Goal: Information Seeking & Learning: Find specific fact

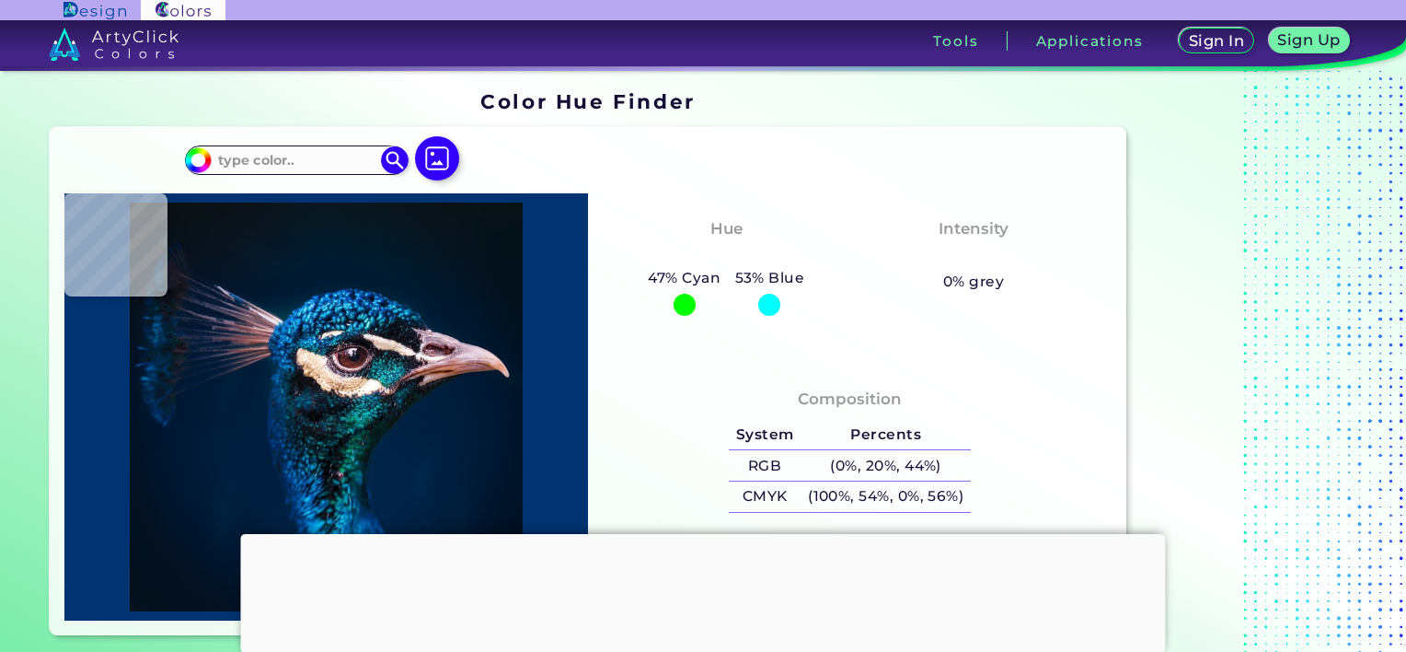
click at [898, 347] on div "Hue Cyan-Blue 47% Cyan 53% Blue Intensity" at bounding box center [850, 278] width 524 height 171
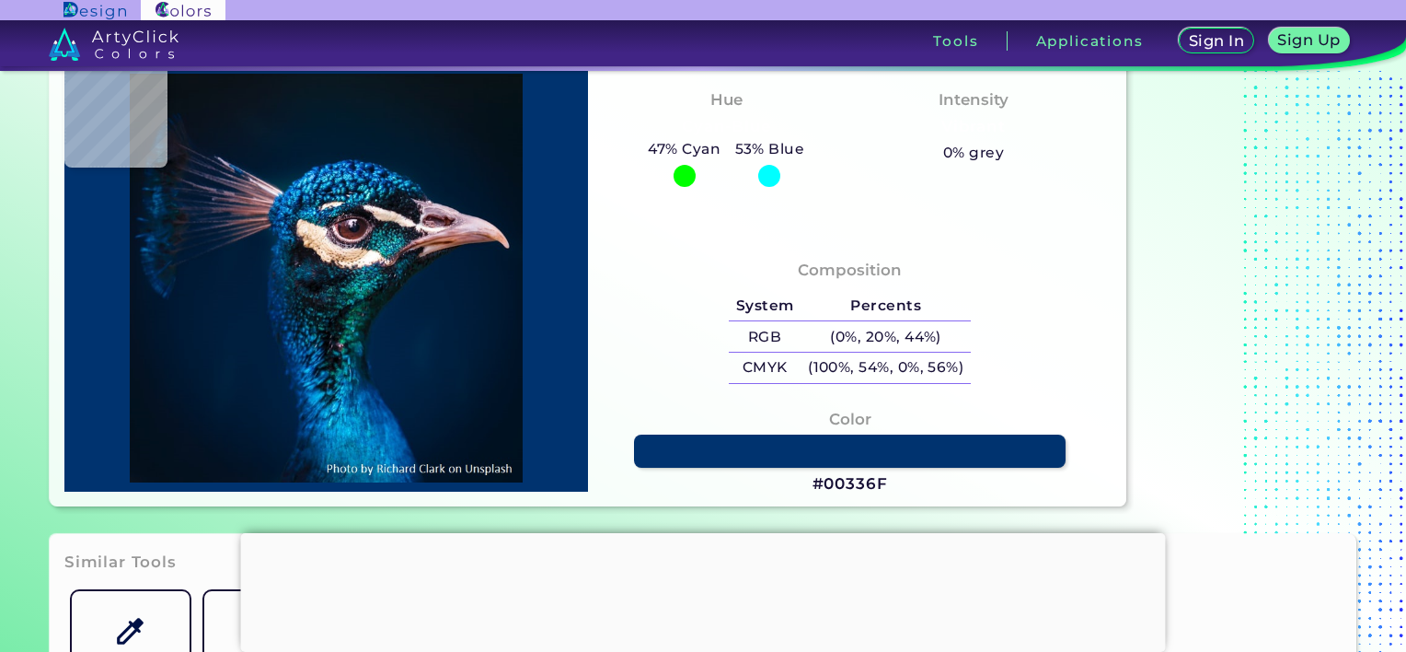
scroll to position [276, 0]
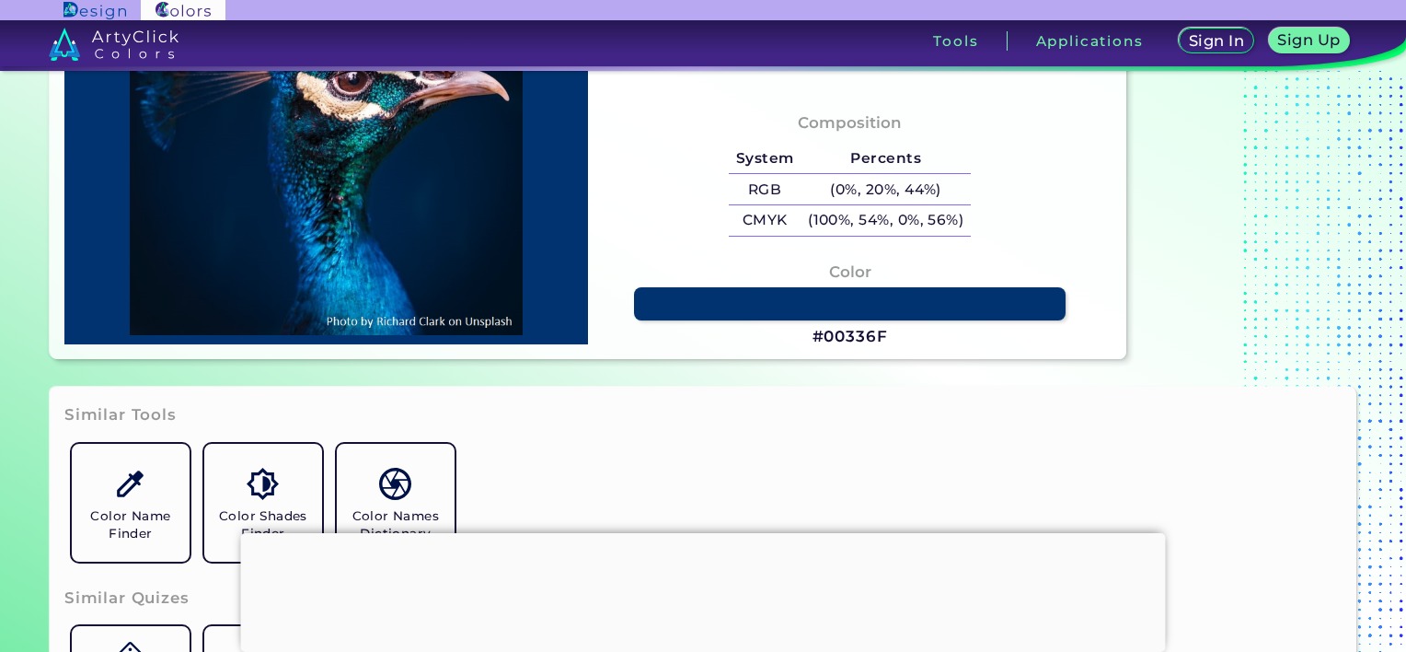
drag, startPoint x: 877, startPoint y: 343, endPoint x: 888, endPoint y: 333, distance: 15.0
click at [879, 342] on h3 "#00336F" at bounding box center [850, 337] width 75 height 22
click at [893, 291] on link at bounding box center [850, 303] width 436 height 33
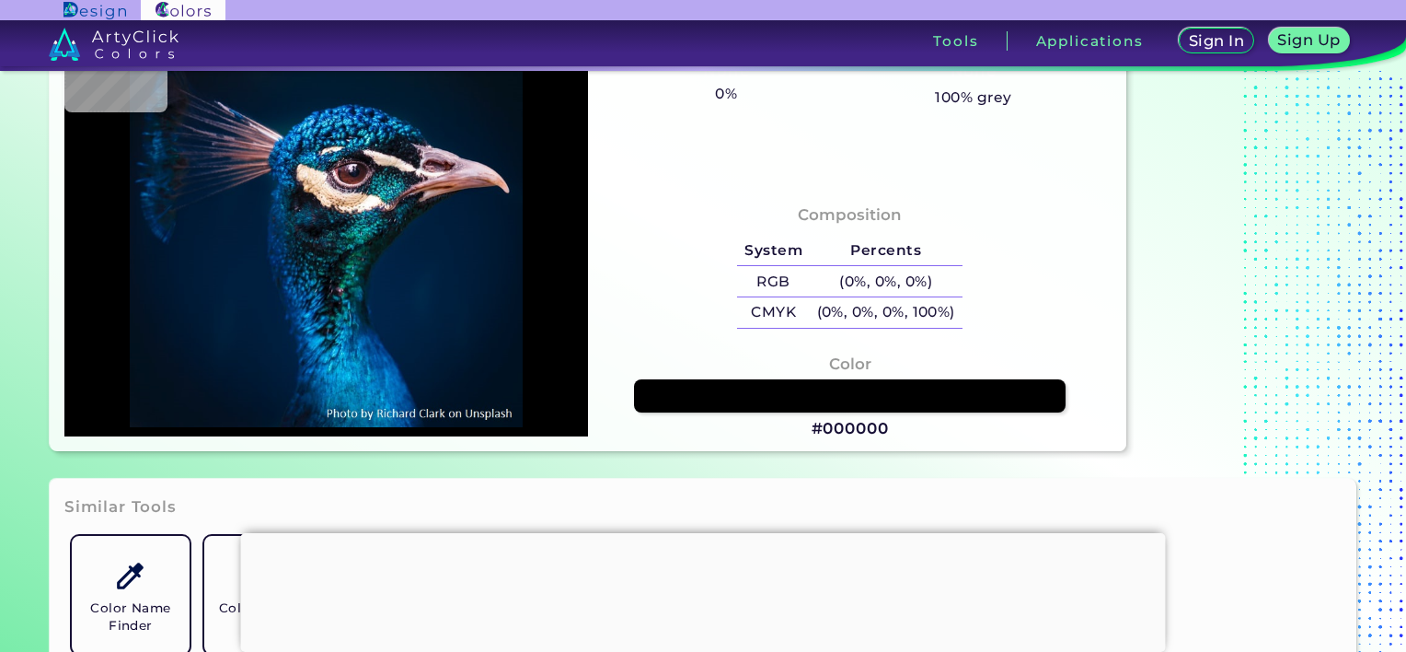
scroll to position [21, 0]
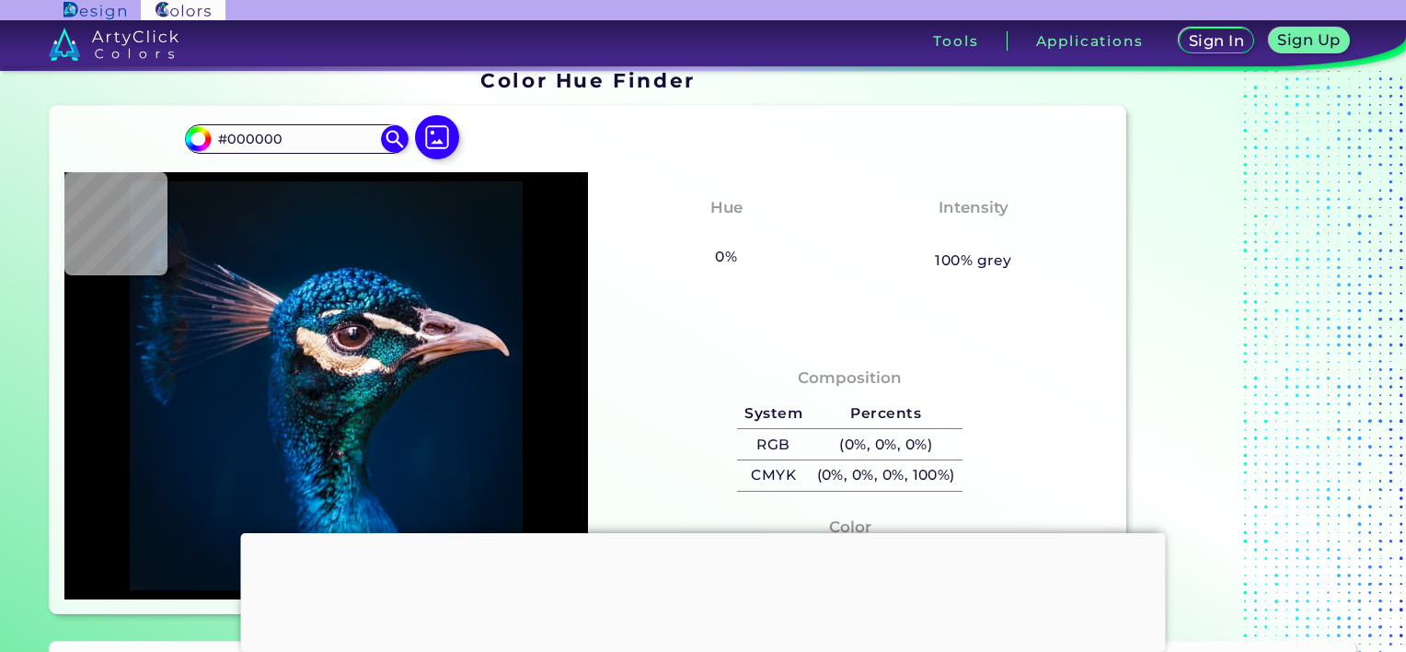
type input "#041119"
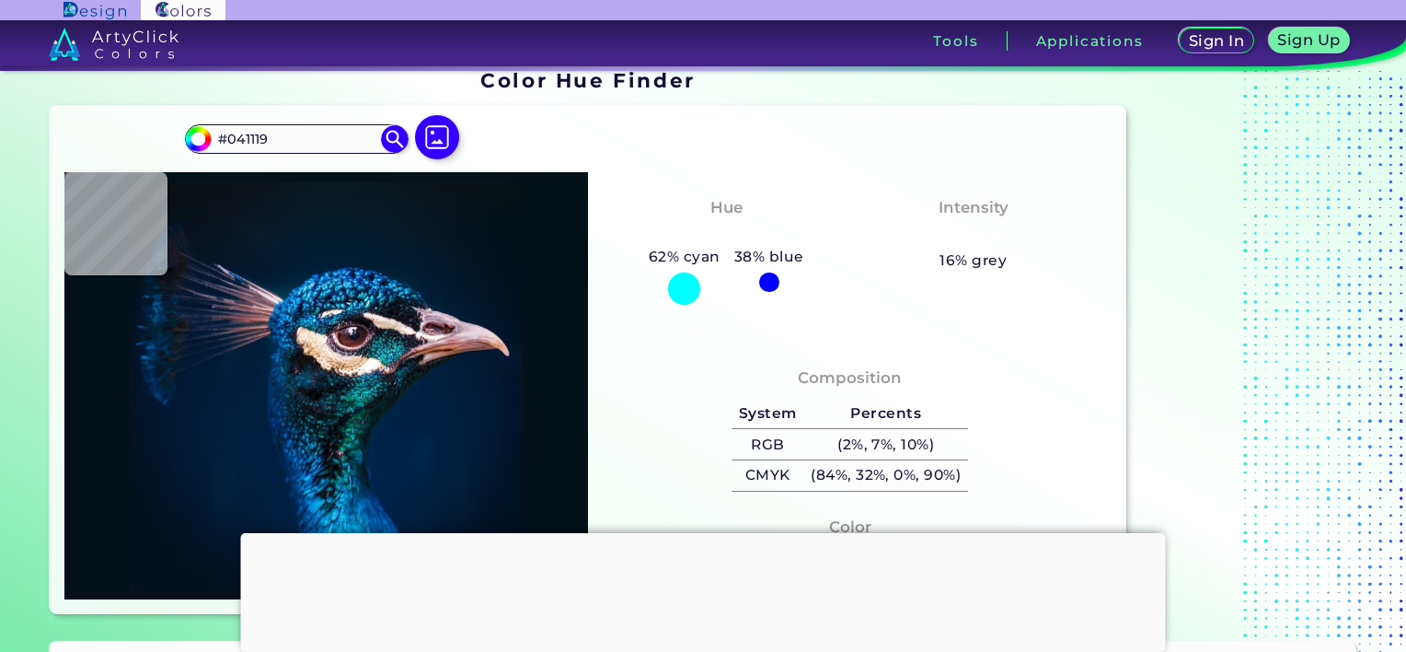
type input "#04111a"
type input "#04111A"
type input "#05121b"
type input "#05121B"
type input "#08121b"
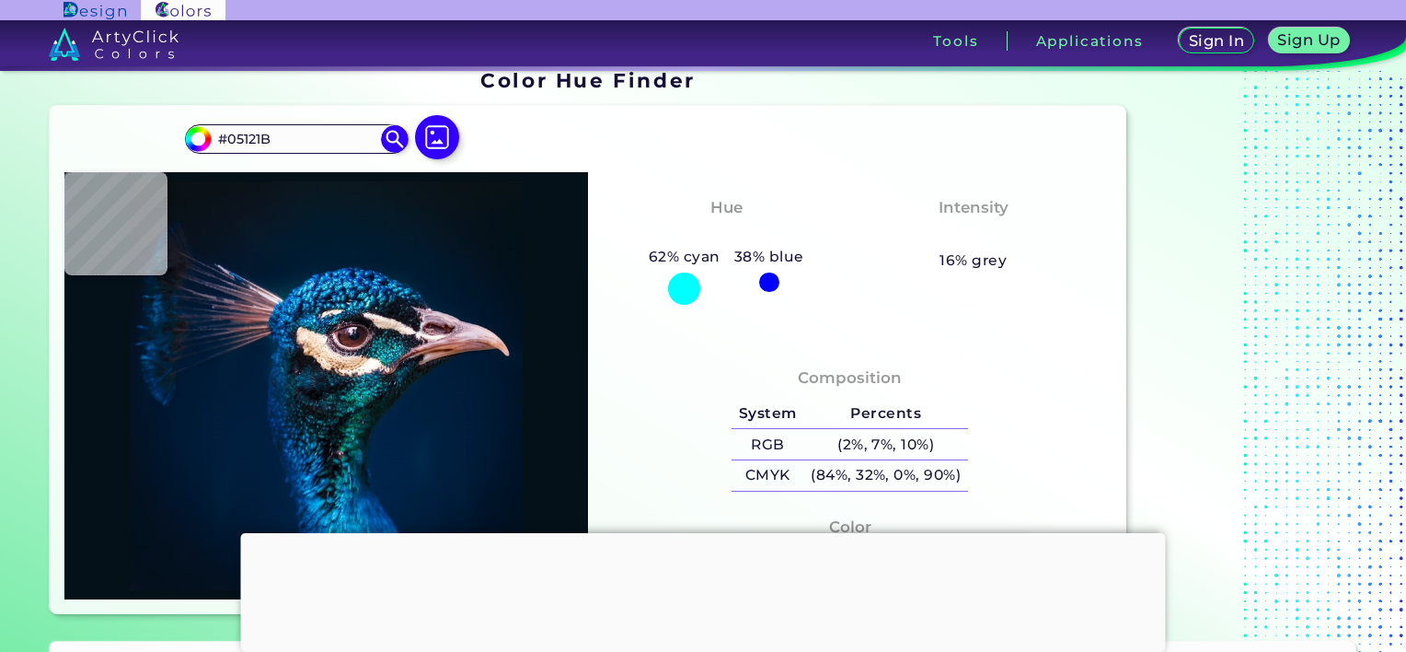
type input "#08121B"
type input "#09131d"
type input "#09131D"
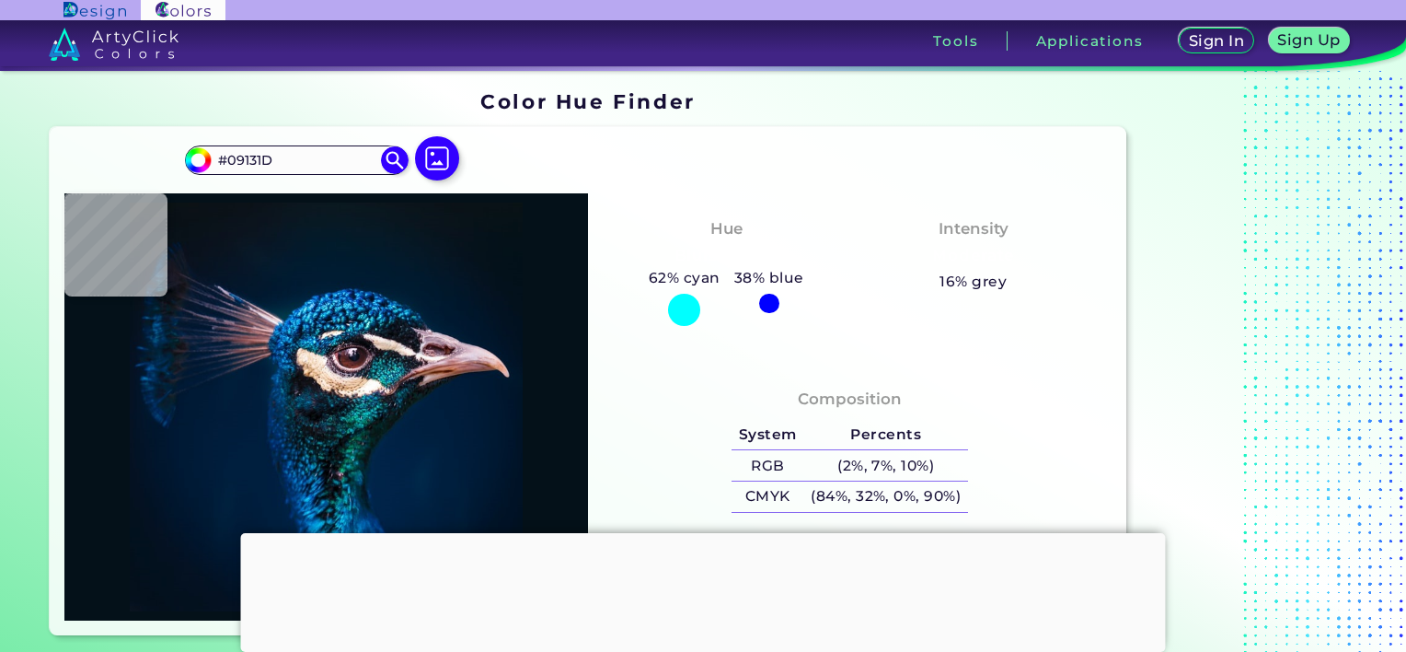
type input "#09131c"
type input "#09131C"
type input "#0a141d"
type input "#0A141D"
type input "#0a131c"
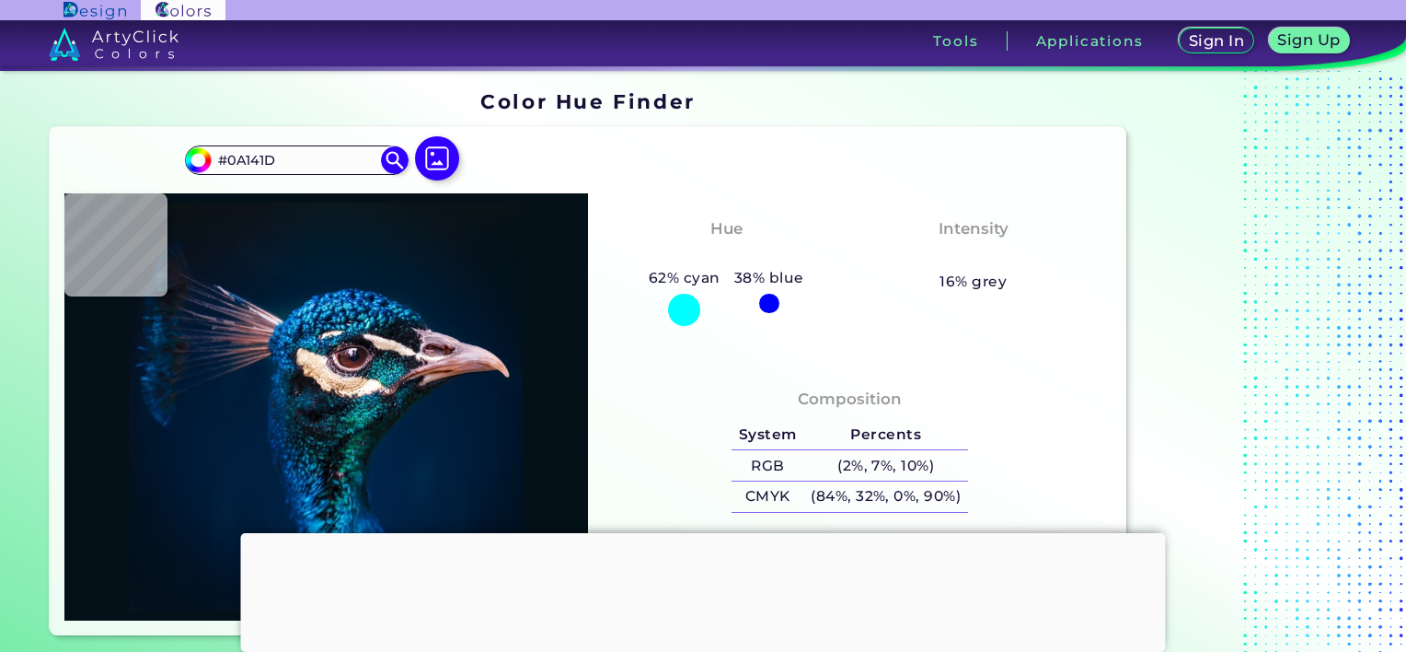
type input "#0A131C"
type input "#08141d"
type input "#08141D"
type input "#0a141d"
type input "#0A141D"
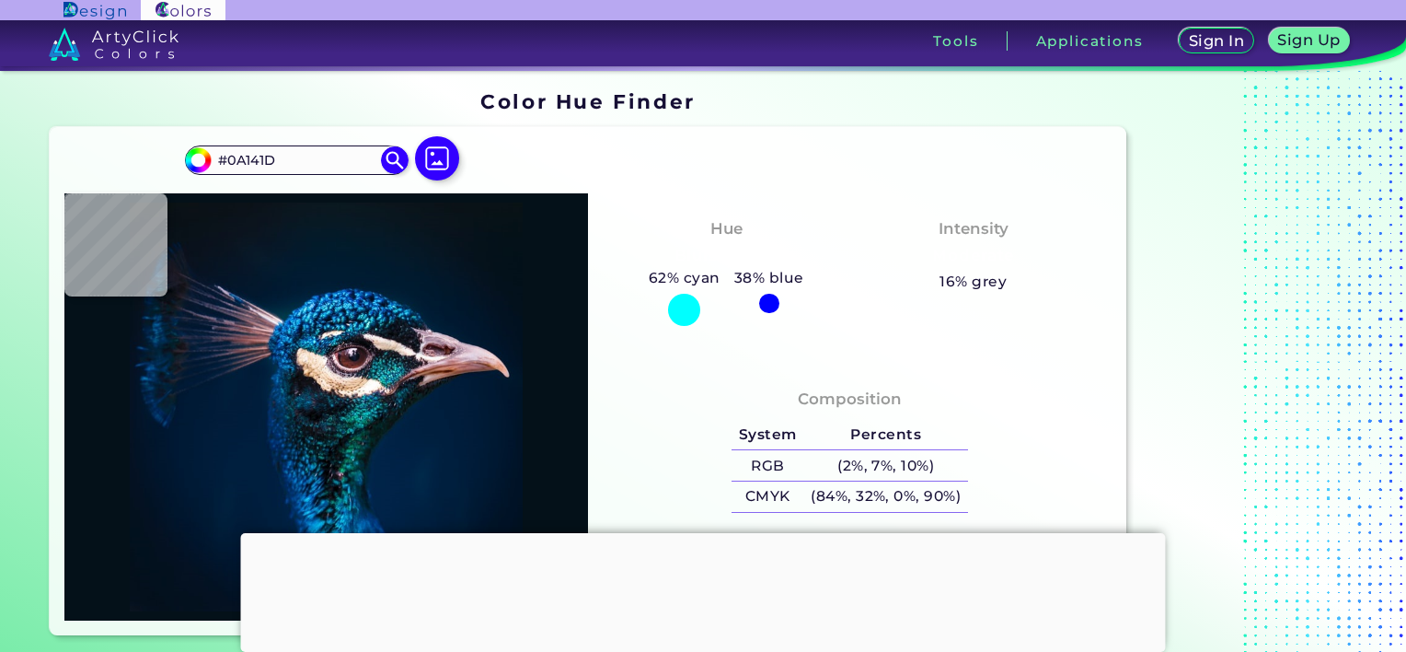
type input "#07151e"
type input "#07151E"
type input "#08151d"
type input "#08151D"
type input "#09141d"
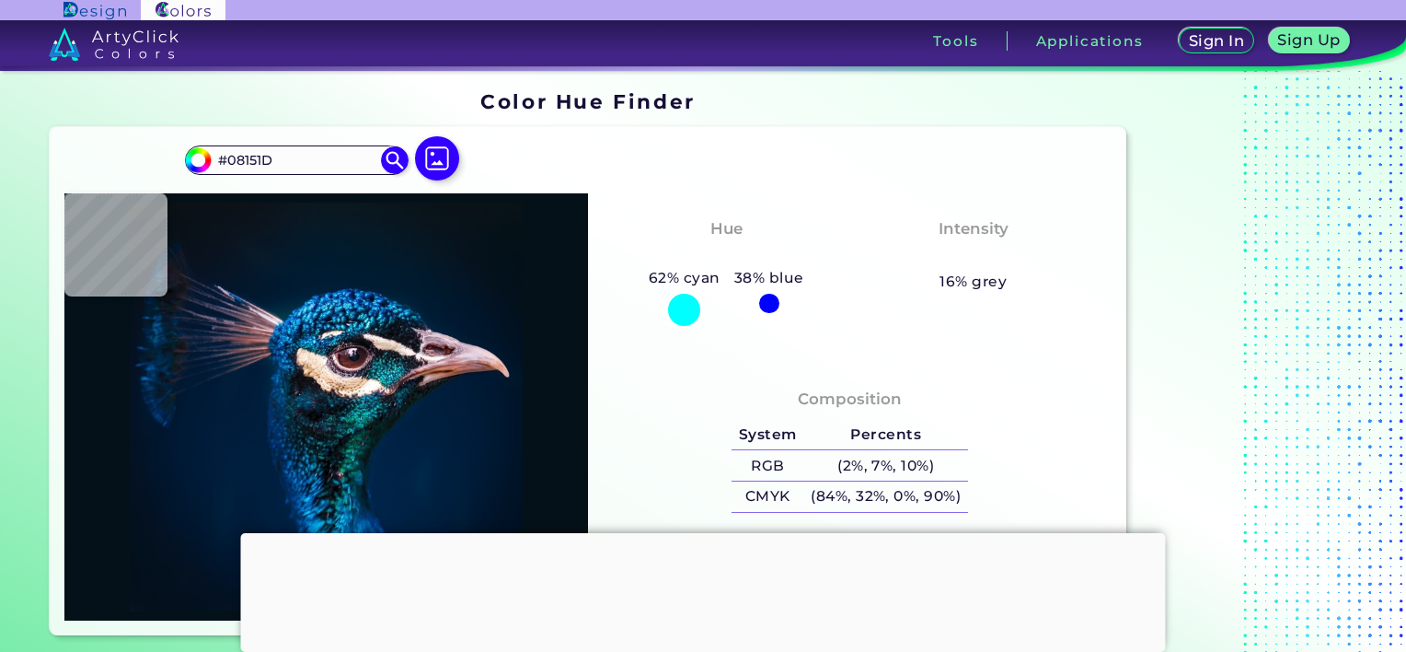
type input "#09141D"
type input "#0b151e"
type input "#0B151E"
type input "#09161e"
type input "#09161E"
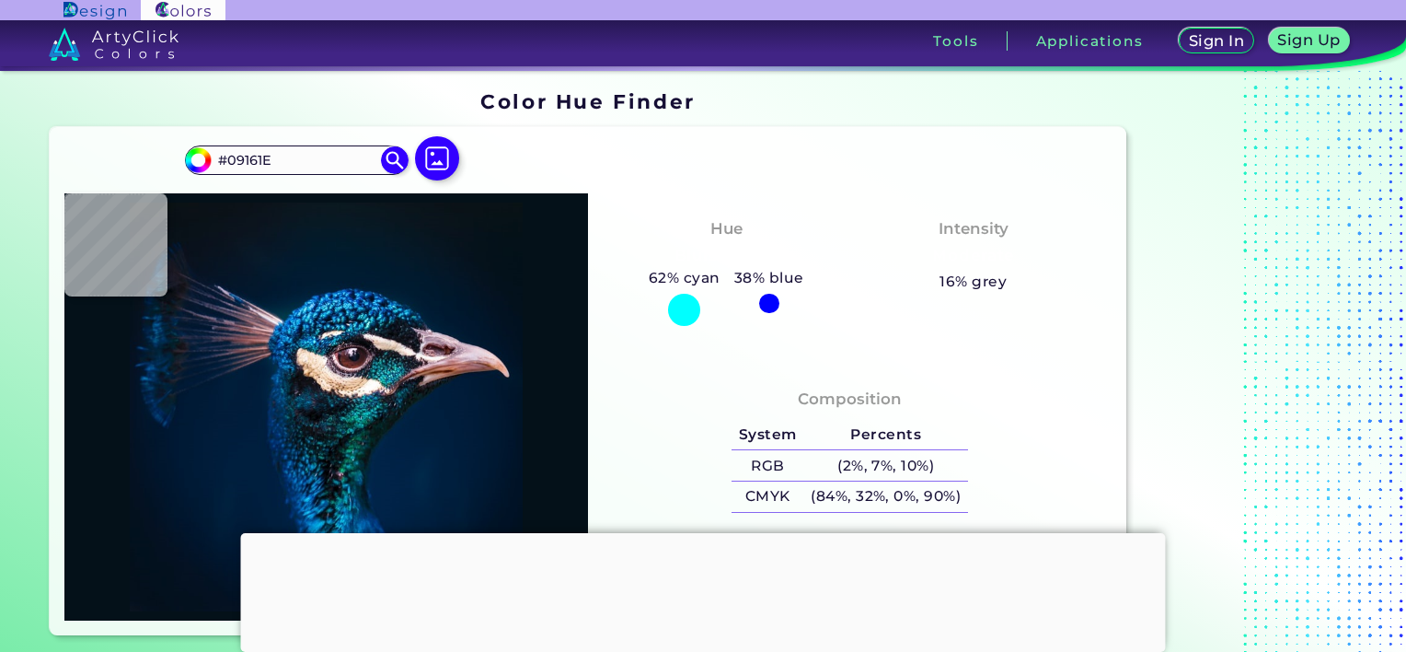
type input "#0b161c"
type input "#0B161C"
type input "#0b151e"
click at [300, 149] on input "#0B151E" at bounding box center [296, 159] width 171 height 25
drag, startPoint x: 294, startPoint y: 151, endPoint x: 195, endPoint y: 151, distance: 98.5
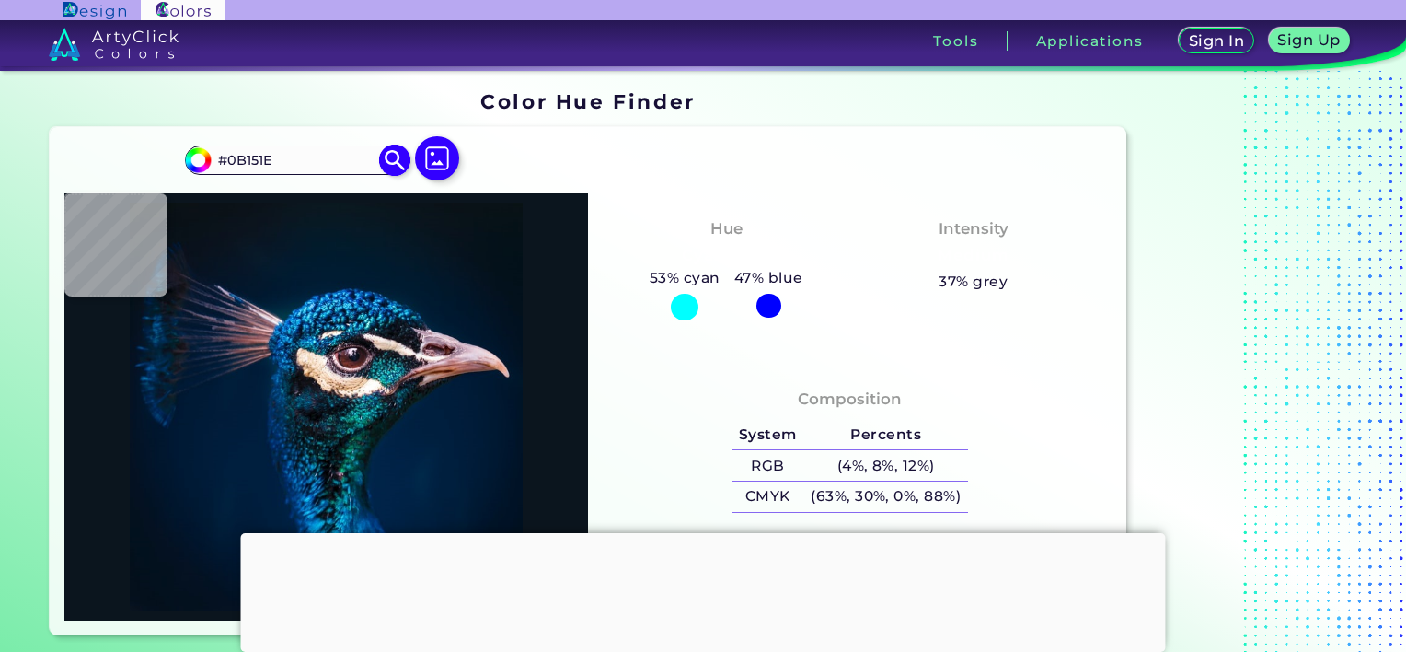
click at [195, 151] on div "#0b151e #0B151E Acadia ◉ Acid Green ◉ Aero Blue ◉ Alabaster ◉ Albescent White ◉…" at bounding box center [296, 159] width 223 height 29
paste input "ae887f"
type input "#ae887f"
click at [401, 160] on img at bounding box center [395, 160] width 32 height 32
type input "#ae887f"
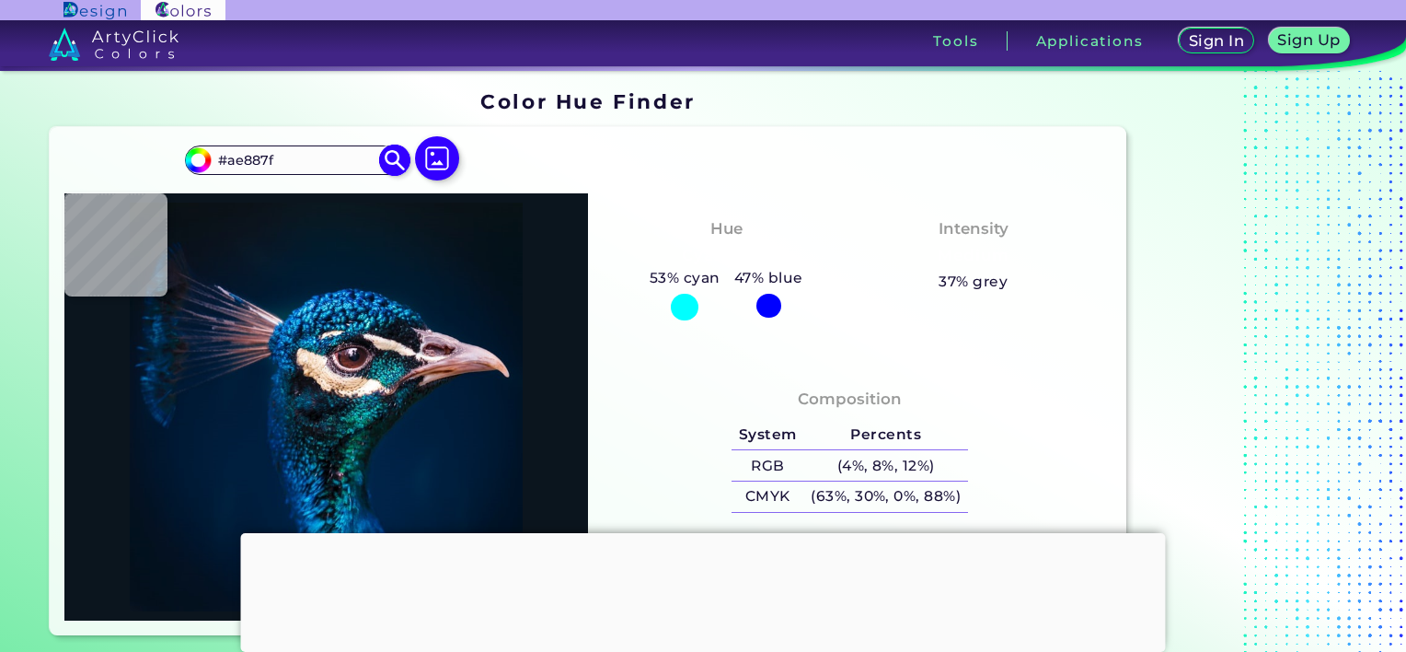
type input "#AE887F"
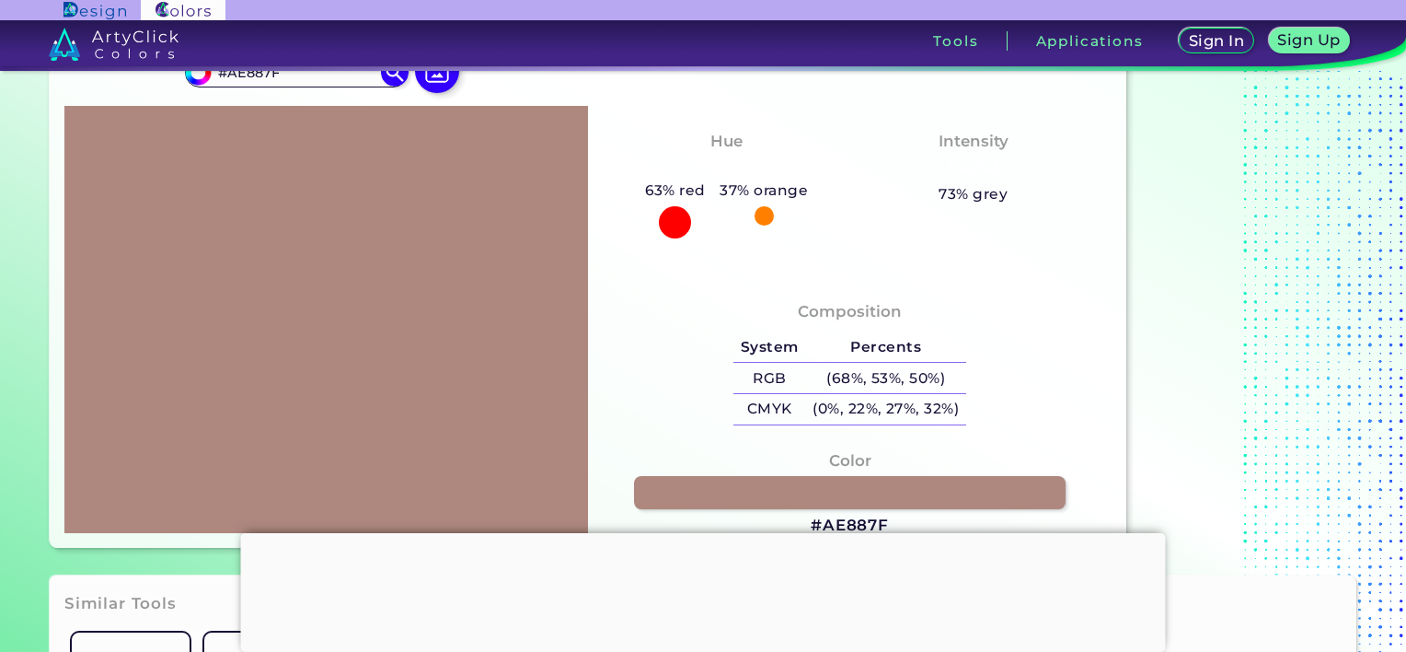
scroll to position [92, 0]
